Goal: Task Accomplishment & Management: Complete application form

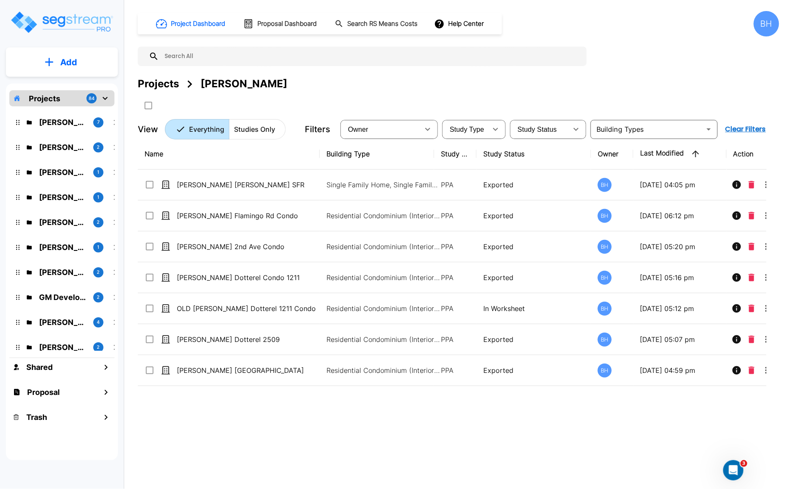
click at [53, 98] on p "Projects" at bounding box center [44, 98] width 31 height 11
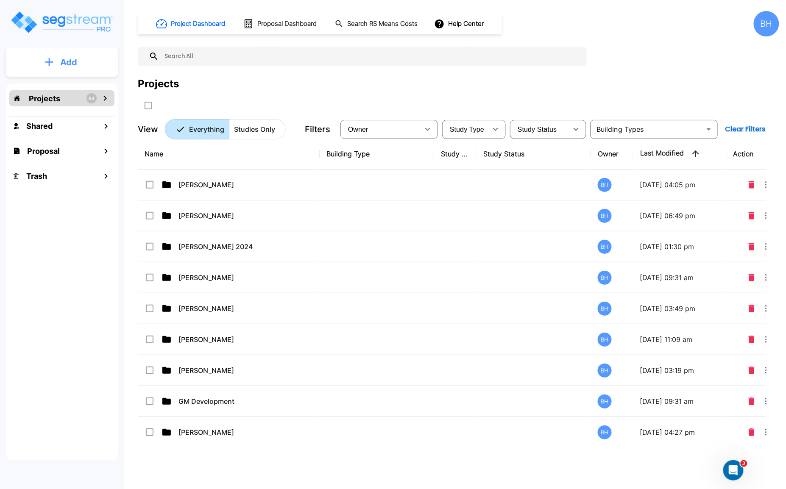
click at [68, 63] on p "Add" at bounding box center [68, 62] width 17 height 13
click at [69, 88] on p "Add Folder" at bounding box center [67, 86] width 35 height 10
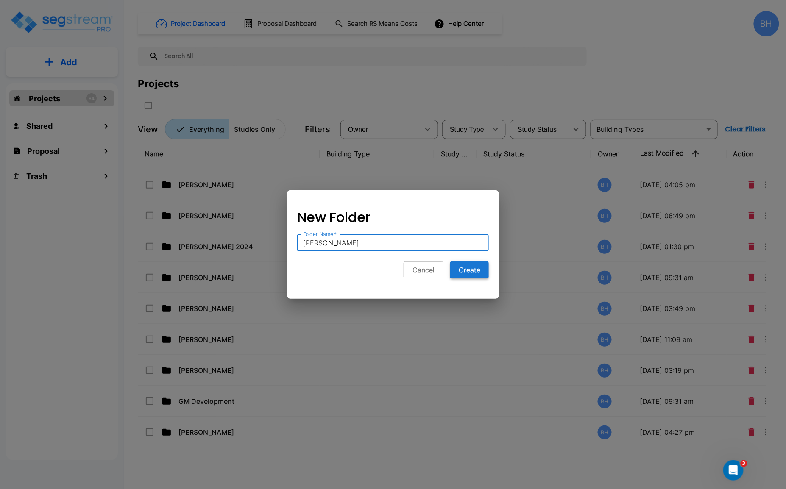
type input "Paxton Guymon"
click at [465, 272] on button "Create" at bounding box center [469, 270] width 39 height 17
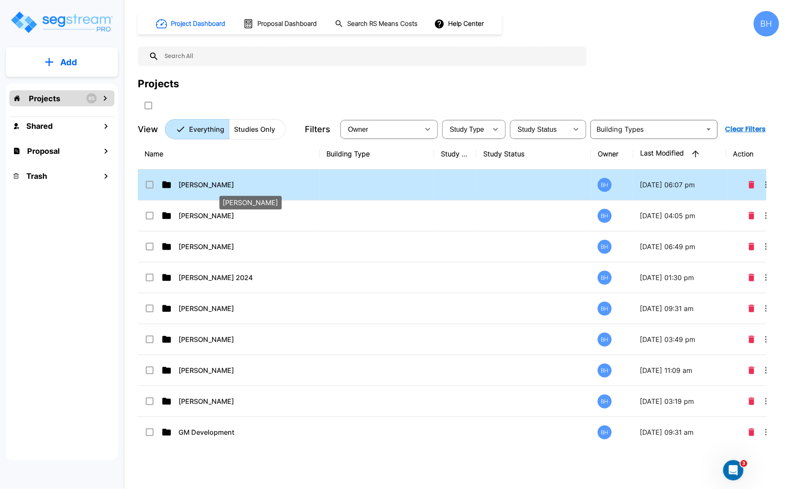
click at [203, 187] on p "Paxton Guymon" at bounding box center [249, 185] width 140 height 10
checkbox input "true"
click at [203, 187] on p "Paxton Guymon" at bounding box center [249, 185] width 140 height 10
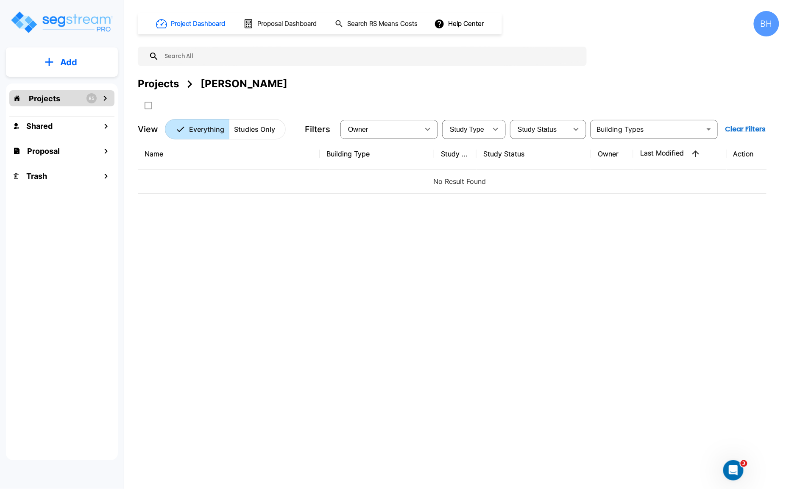
click at [55, 59] on button "Add" at bounding box center [62, 62] width 112 height 25
click at [64, 107] on p "Add Study" at bounding box center [67, 110] width 34 height 10
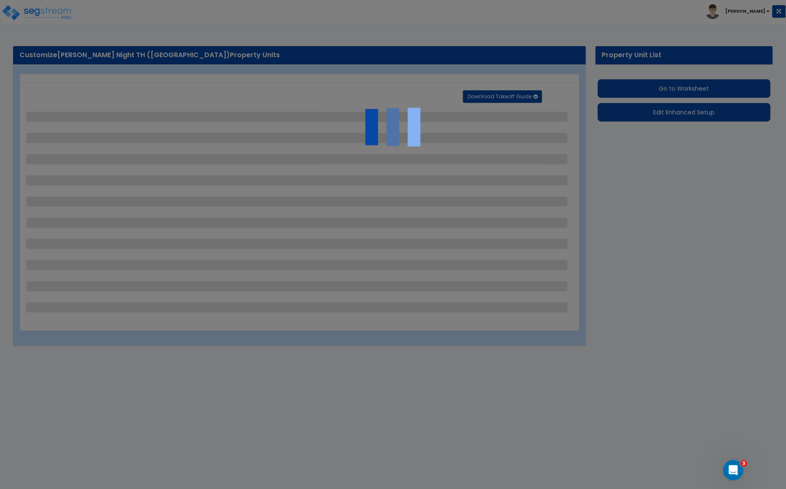
select select "2"
select select "1"
select select "2"
select select "1"
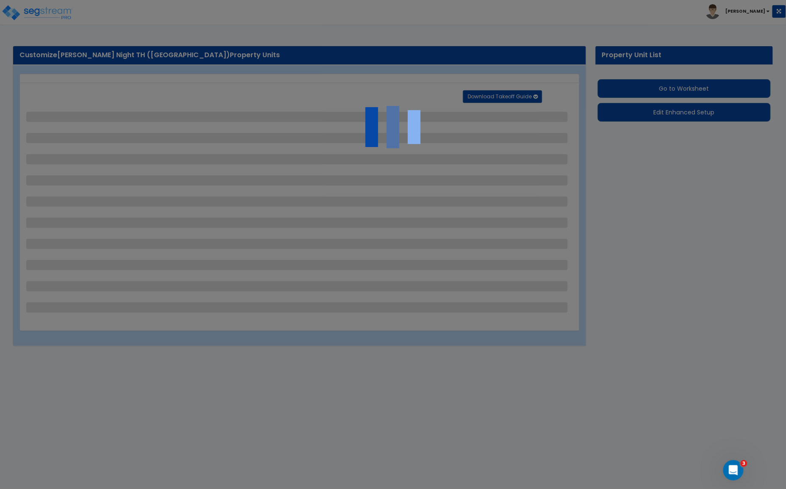
select select "1"
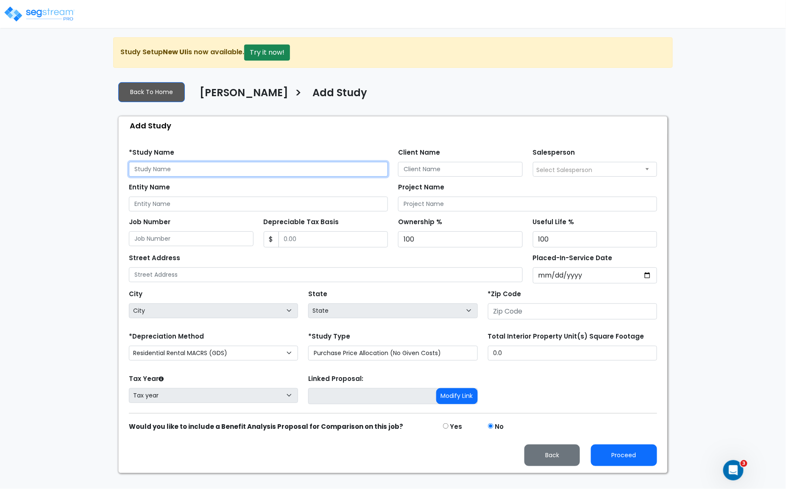
click at [168, 166] on input "text" at bounding box center [258, 169] width 259 height 15
type input "[PERSON_NAME] 6830 SFR"
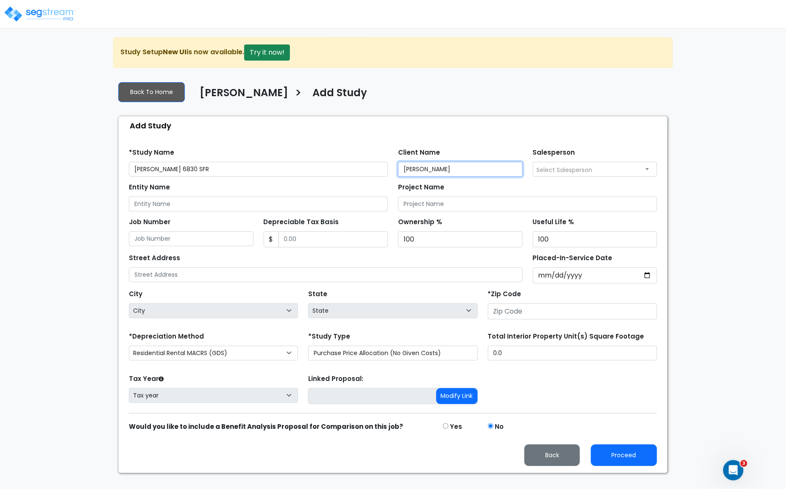
type input "Paxton Guymon"
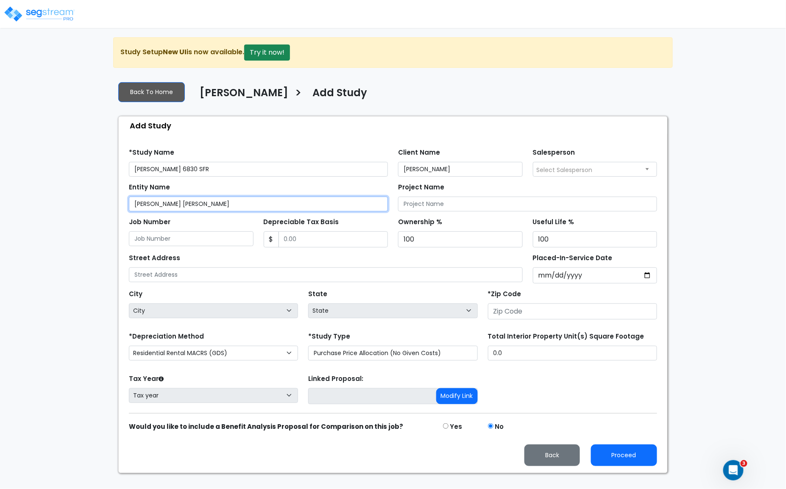
type input "Kelly Ellis Guymon"
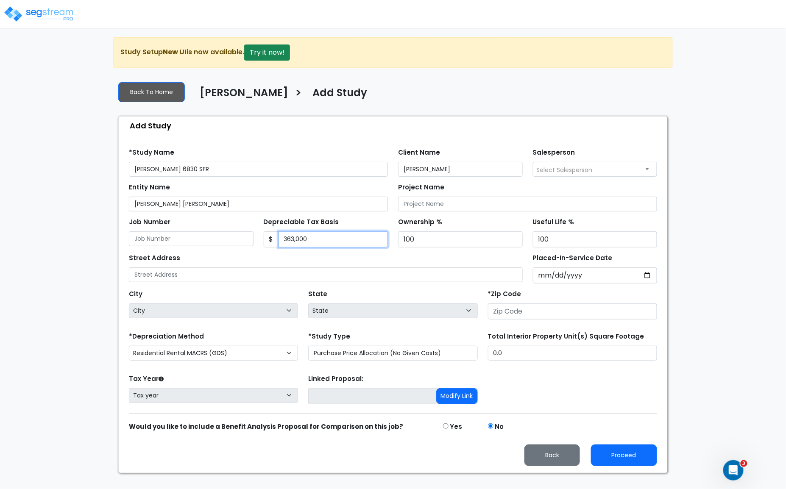
type input "363,000"
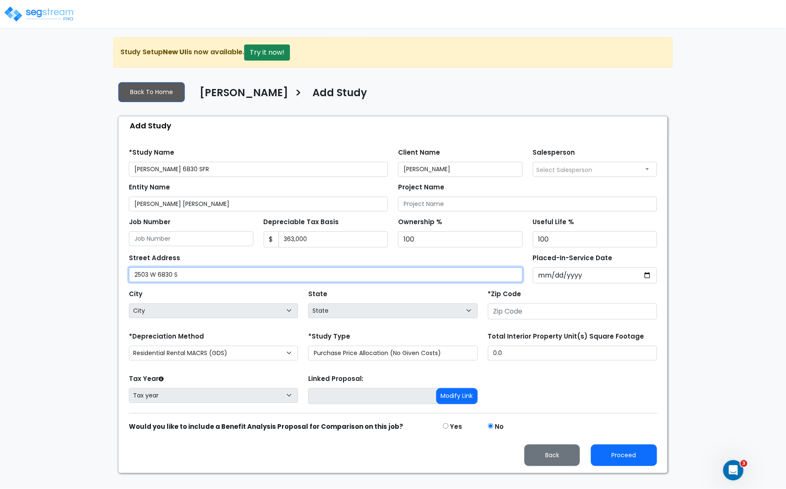
type input "2503 W 6830 S"
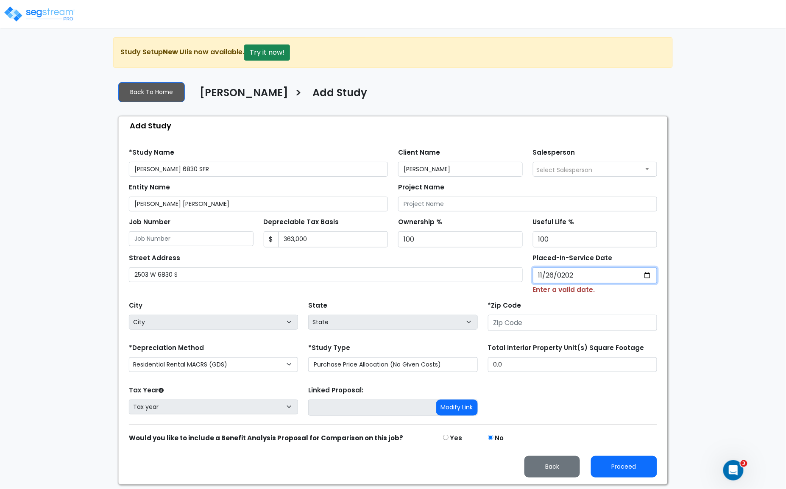
type input "2024-11-26"
select select "2024"
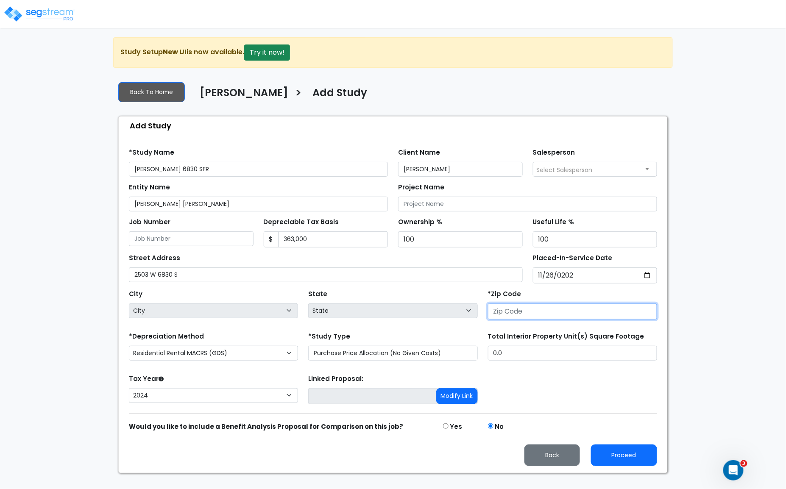
select select "National Average"
type input "8"
select select "CO"
type input "840"
select select "UT"
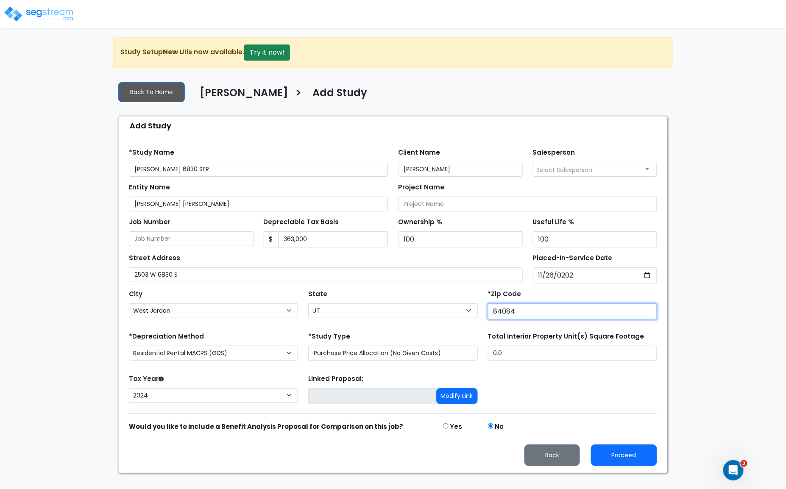
type input "84084"
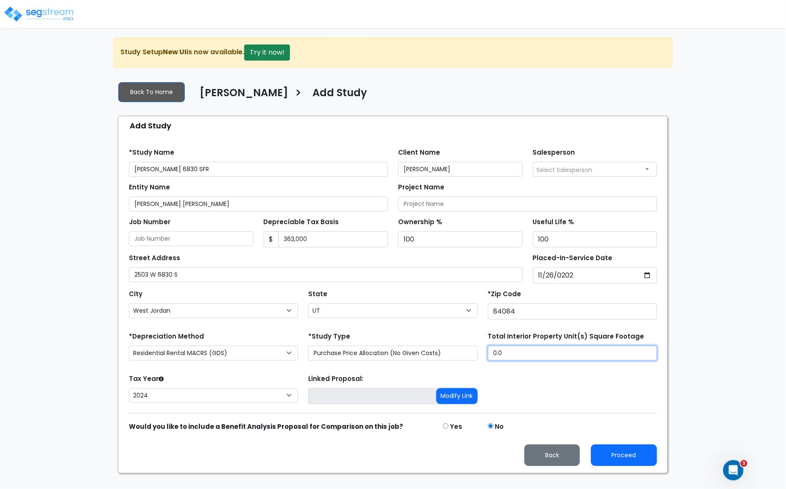
click at [505, 358] on input "0.0" at bounding box center [572, 353] width 169 height 15
type input "1,391"
click at [623, 453] on button "Proceed" at bounding box center [624, 456] width 66 height 22
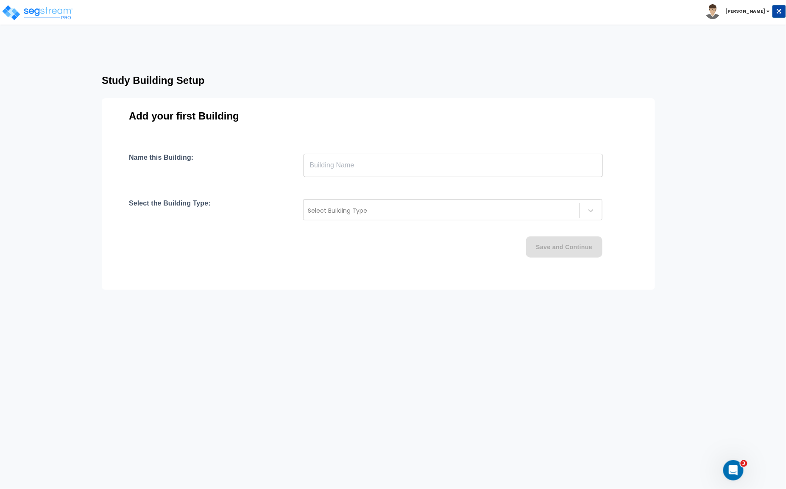
click at [342, 181] on div "Name this Building: ​ Select the Building Type: Select Building Type Save and C…" at bounding box center [378, 216] width 499 height 125
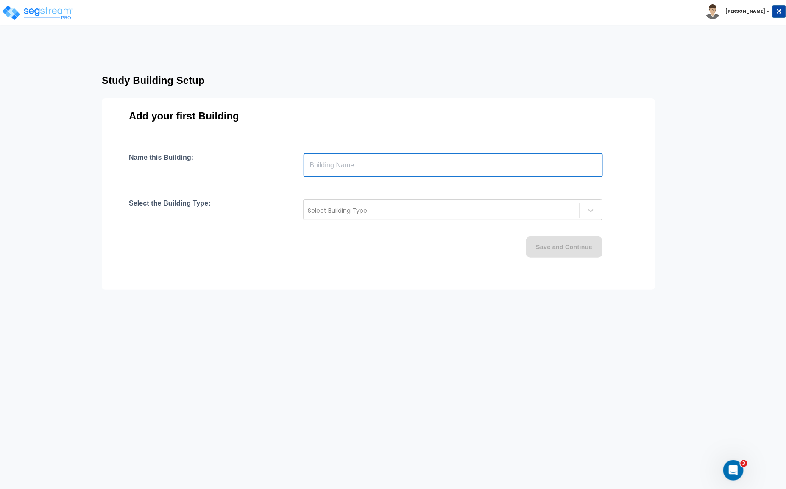
click at [337, 167] on input "text" at bounding box center [453, 166] width 299 height 24
type input "Home"
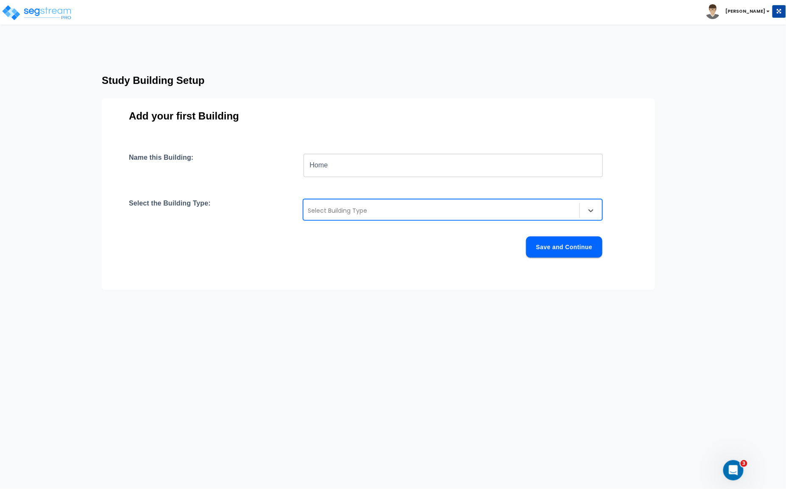
click at [338, 206] on div at bounding box center [442, 211] width 268 height 10
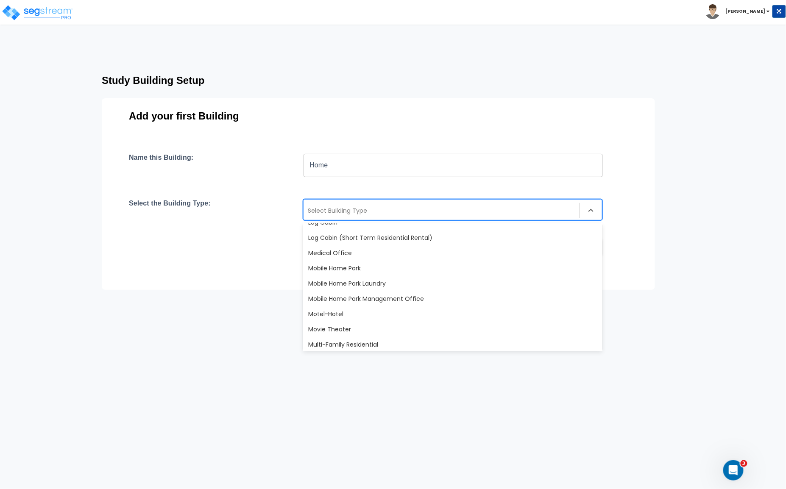
scroll to position [731, 0]
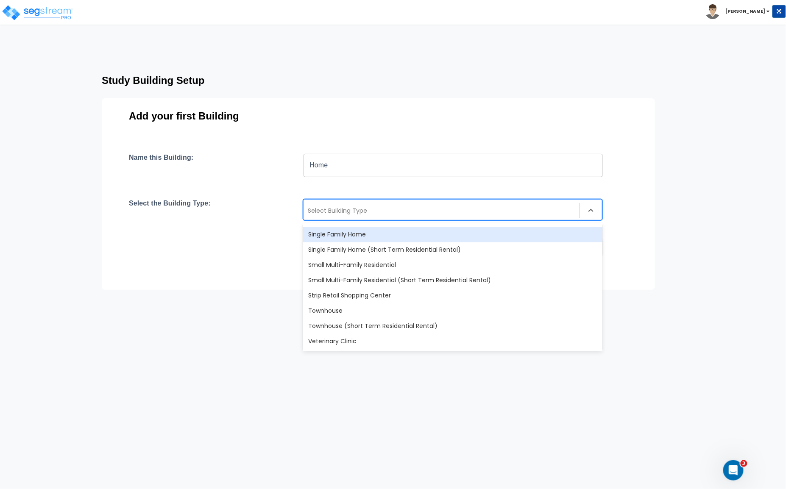
click at [334, 235] on div "Single Family Home" at bounding box center [452, 234] width 299 height 15
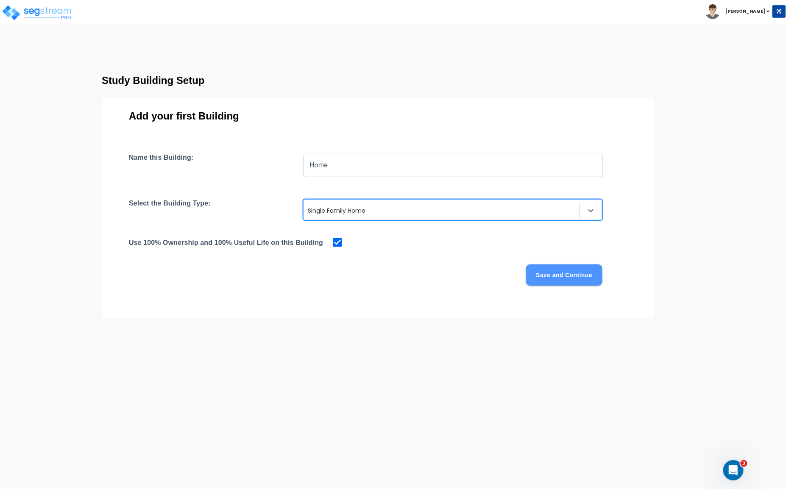
click at [551, 273] on button "Save and Continue" at bounding box center [564, 275] width 76 height 21
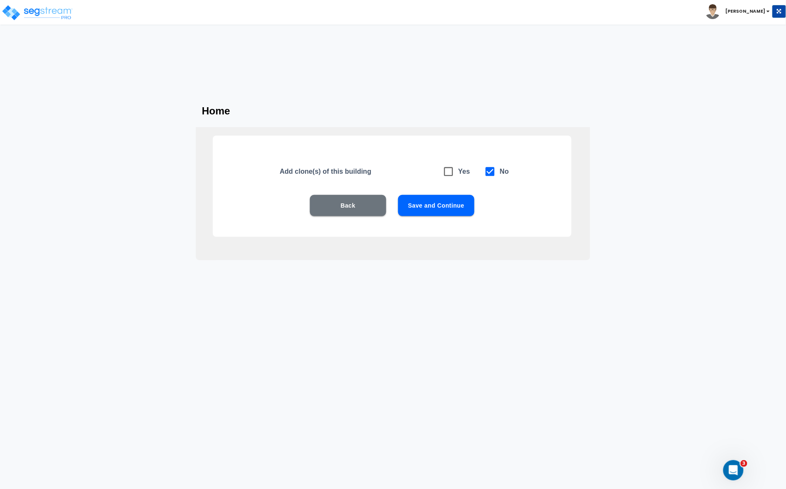
click at [435, 205] on button "Save and Continue" at bounding box center [436, 205] width 76 height 21
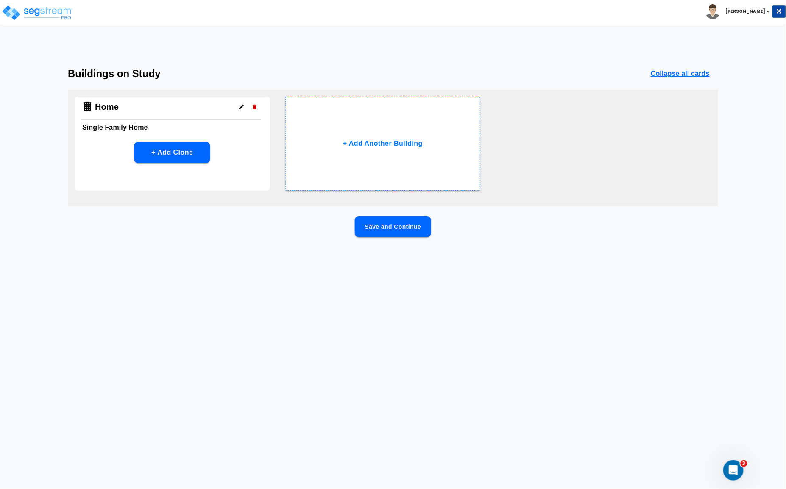
click at [397, 234] on button "Save and Continue" at bounding box center [393, 226] width 76 height 21
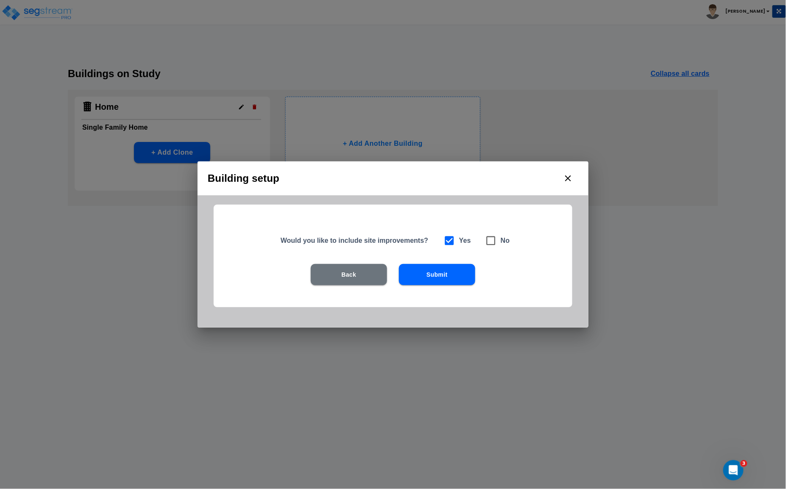
click at [449, 274] on button "Submit" at bounding box center [437, 274] width 76 height 21
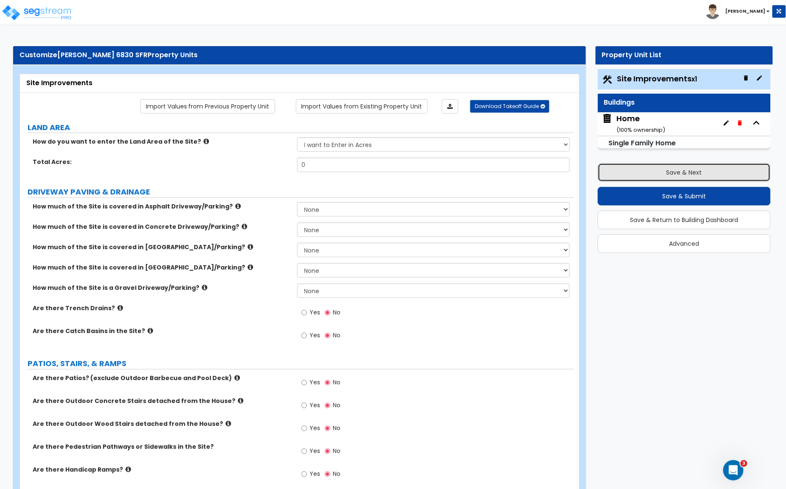
click at [654, 173] on button "Save & Next" at bounding box center [684, 172] width 173 height 19
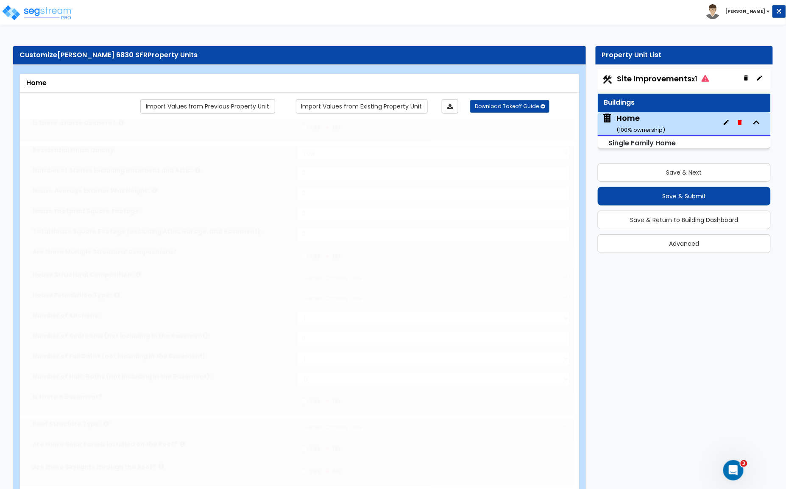
type input "1"
